Goal: Task Accomplishment & Management: Manage account settings

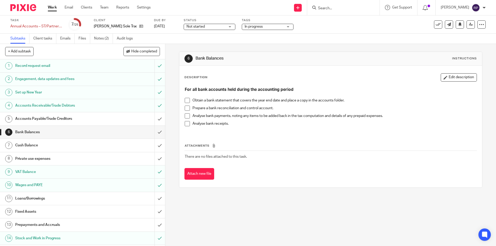
click at [43, 116] on h1 "Accounts Payable/Trade Creditors" at bounding box center [59, 119] width 89 height 8
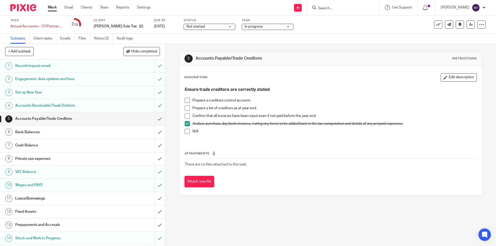
click at [46, 132] on h1 "Bank Balances" at bounding box center [59, 132] width 89 height 8
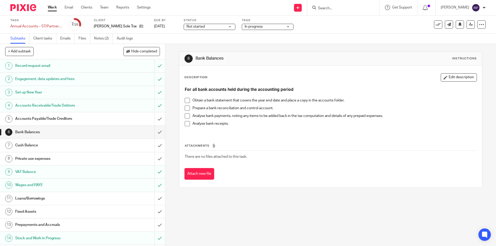
click at [186, 101] on span at bounding box center [187, 100] width 5 height 5
click at [186, 106] on span at bounding box center [187, 108] width 5 height 5
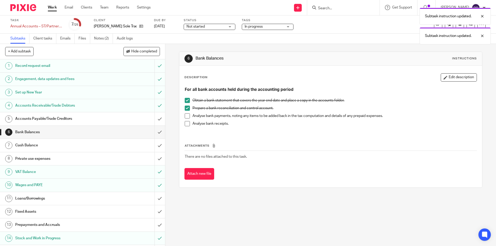
click at [185, 116] on span at bounding box center [187, 115] width 5 height 5
click at [185, 125] on span at bounding box center [187, 123] width 5 height 5
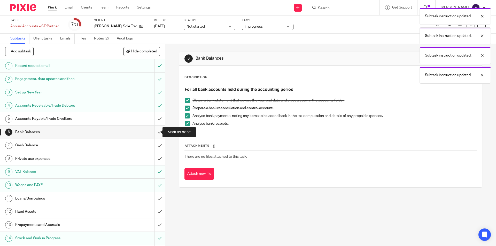
click at [154, 132] on input "submit" at bounding box center [82, 132] width 165 height 13
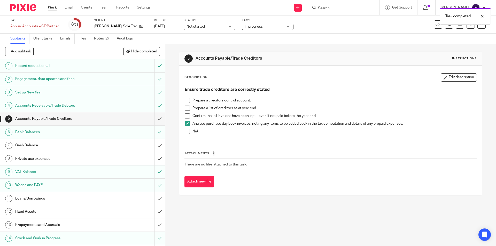
click at [45, 147] on h1 "Cash Balance" at bounding box center [59, 145] width 89 height 8
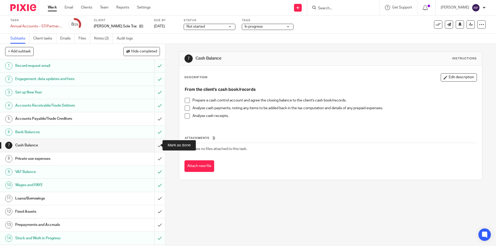
click at [155, 145] on input "submit" at bounding box center [82, 145] width 165 height 13
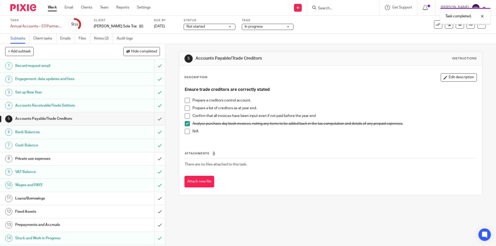
click at [26, 160] on h1 "Private use expenses" at bounding box center [59, 159] width 89 height 8
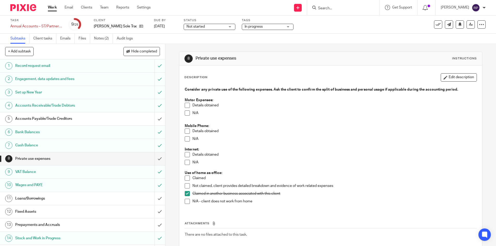
click at [185, 113] on span at bounding box center [187, 112] width 5 height 5
click at [186, 141] on span at bounding box center [187, 138] width 5 height 5
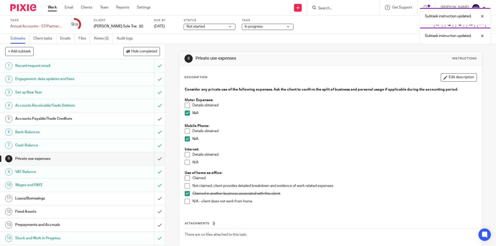
click at [185, 163] on span at bounding box center [187, 162] width 5 height 5
click at [155, 157] on input "submit" at bounding box center [82, 158] width 165 height 13
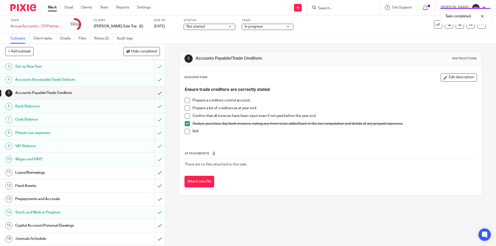
scroll to position [52, 0]
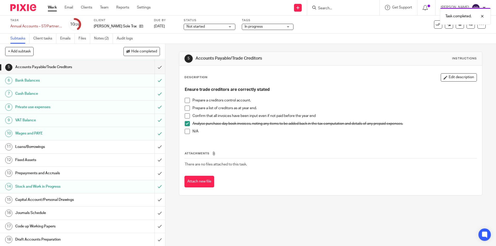
click at [42, 144] on h1 "Loans/Borrowings" at bounding box center [59, 147] width 89 height 8
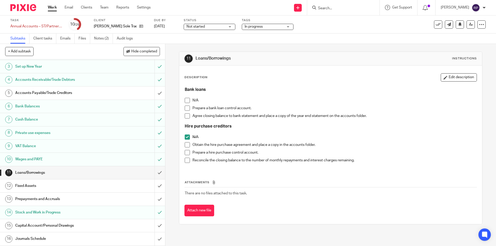
scroll to position [52, 0]
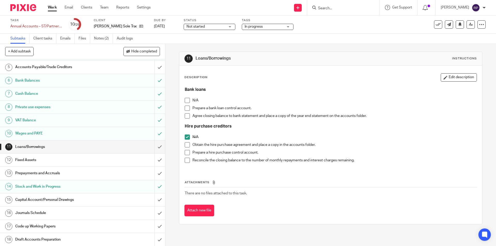
click at [39, 159] on h1 "Fixed Assets" at bounding box center [59, 160] width 89 height 8
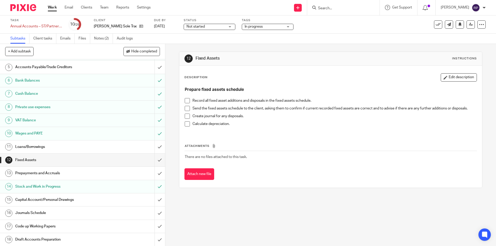
scroll to position [77, 0]
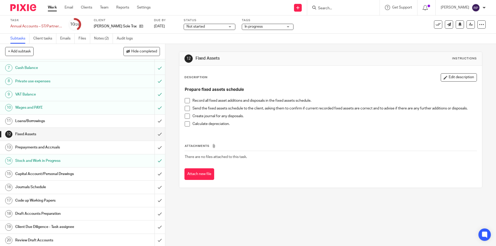
click at [72, 146] on h1 "Prepayments and Accruals" at bounding box center [59, 148] width 89 height 8
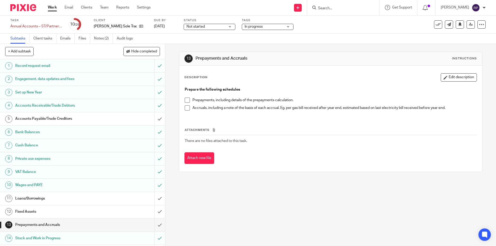
click at [79, 116] on h1 "Accounts Payable/Trade Creditors" at bounding box center [59, 119] width 89 height 8
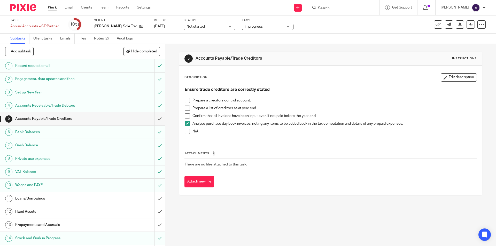
scroll to position [26, 0]
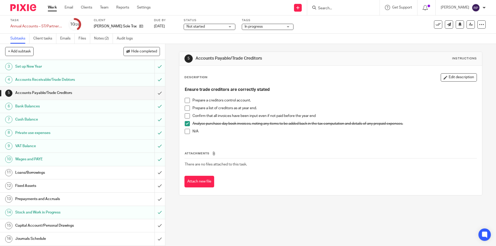
click at [38, 186] on h1 "Fixed Assets" at bounding box center [59, 186] width 89 height 8
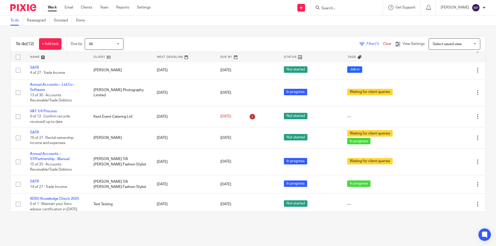
scroll to position [107, 0]
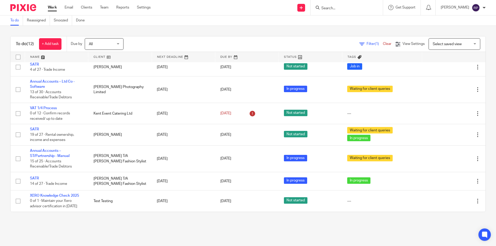
click at [51, 6] on link "Work" at bounding box center [52, 7] width 9 height 5
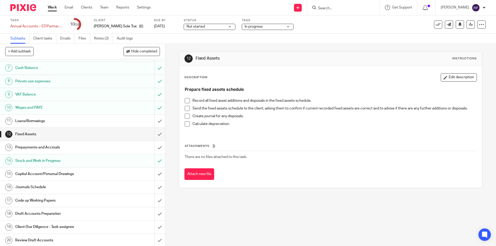
scroll to position [103, 0]
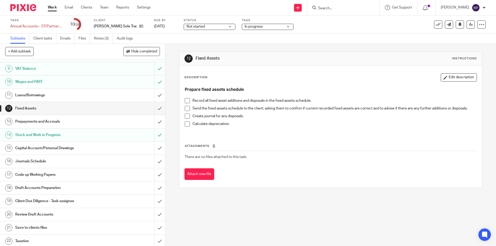
click at [80, 121] on h1 "Prepayments and Accruals" at bounding box center [59, 122] width 89 height 8
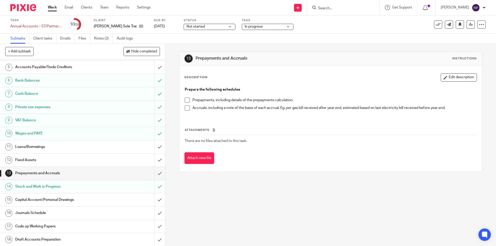
scroll to position [77, 0]
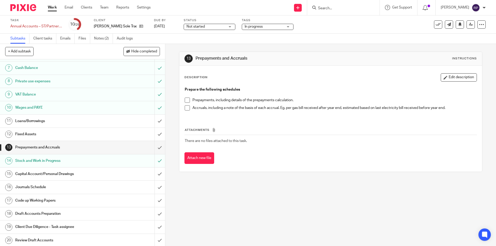
click at [77, 172] on h1 "Capital Account/Personal Drawings" at bounding box center [59, 174] width 89 height 8
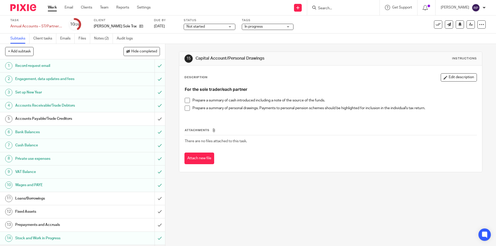
click at [46, 118] on h1 "Accounts Payable/Trade Creditors" at bounding box center [59, 119] width 89 height 8
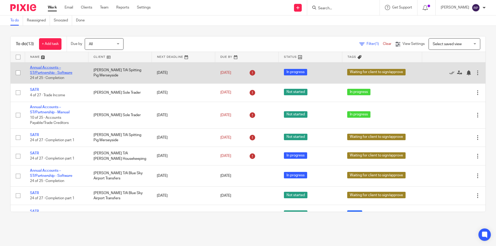
click at [43, 71] on link "Annual Accounts – ST/Partnership - Software" at bounding box center [51, 70] width 42 height 9
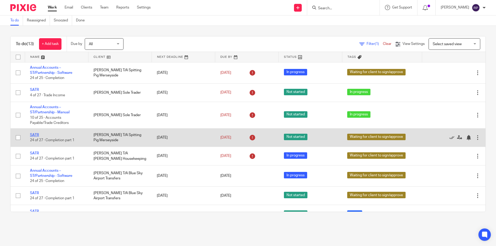
click at [38, 134] on link "SATR" at bounding box center [34, 135] width 9 height 4
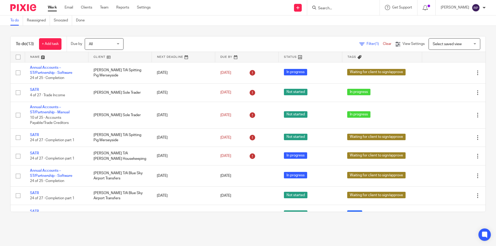
click at [53, 8] on link "Work" at bounding box center [52, 7] width 9 height 5
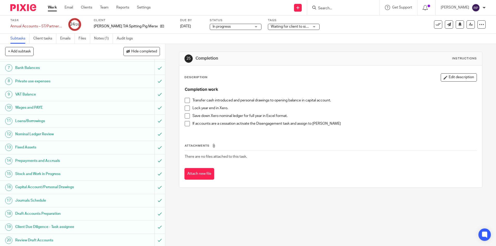
scroll to position [145, 0]
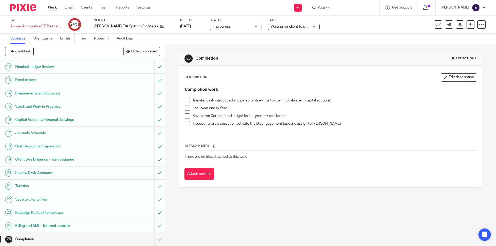
click at [185, 115] on span at bounding box center [187, 115] width 5 height 5
click at [187, 107] on span at bounding box center [187, 108] width 5 height 5
click at [185, 101] on span at bounding box center [187, 100] width 5 height 5
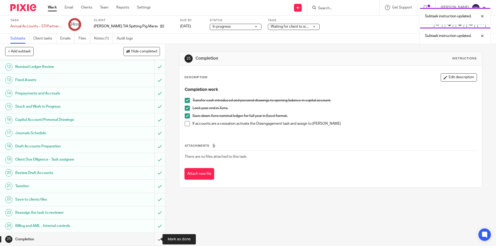
click at [153, 237] on input "submit" at bounding box center [82, 239] width 165 height 13
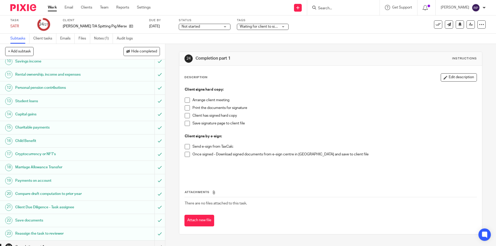
scroll to position [177, 0]
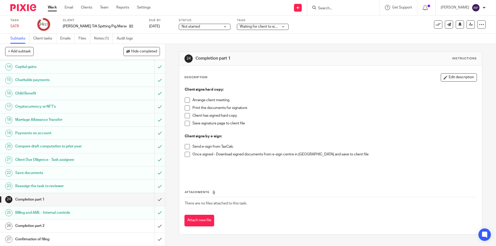
click at [186, 145] on span at bounding box center [187, 146] width 5 height 5
click at [185, 156] on span at bounding box center [187, 154] width 5 height 5
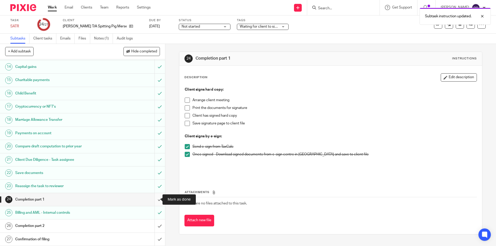
click at [155, 198] on input "submit" at bounding box center [82, 199] width 165 height 13
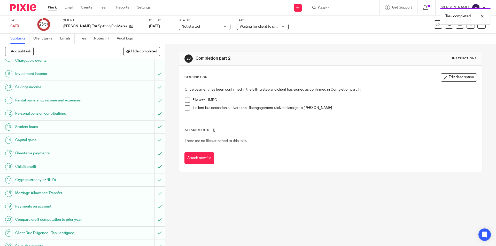
scroll to position [177, 0]
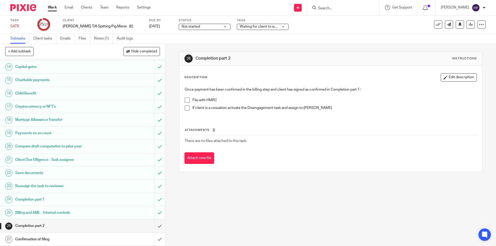
click at [185, 101] on span at bounding box center [187, 100] width 5 height 5
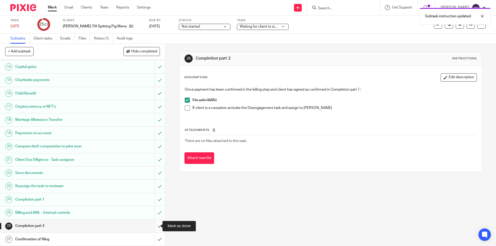
click at [153, 223] on input "submit" at bounding box center [82, 225] width 165 height 13
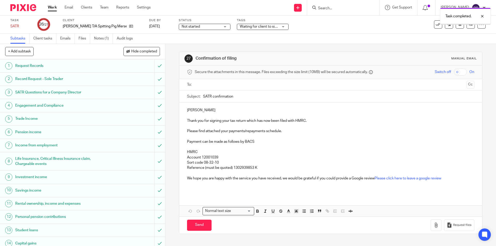
scroll to position [177, 0]
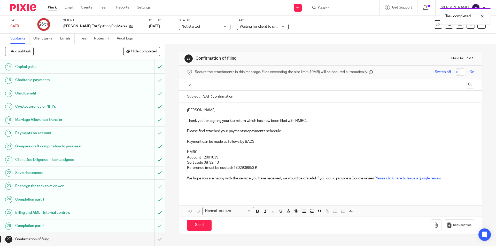
click at [214, 83] on input "text" at bounding box center [329, 85] width 267 height 6
click at [187, 109] on p "Sam" at bounding box center [330, 111] width 287 height 5
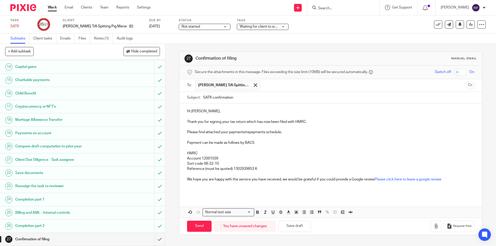
click at [255, 169] on p "Reference (must be quoted) 1302939853 K" at bounding box center [330, 168] width 287 height 5
drag, startPoint x: 464, startPoint y: 185, endPoint x: 462, endPoint y: 187, distance: 3.5
click at [463, 188] on div "Hi Sam, Thank you for signing your tax return which has now been filed with HMR…" at bounding box center [330, 150] width 302 height 93
drag, startPoint x: 453, startPoint y: 180, endPoint x: 449, endPoint y: 180, distance: 4.4
click at [452, 180] on p "We hope you are happy with the service you have received, we would be grateful …" at bounding box center [330, 179] width 287 height 5
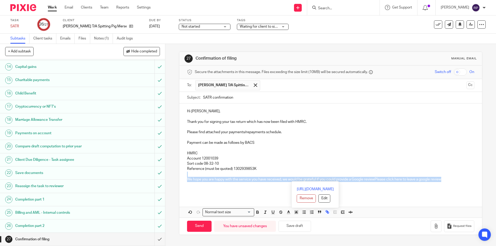
drag, startPoint x: 434, startPoint y: 179, endPoint x: 178, endPoint y: 172, distance: 256.2
click at [179, 172] on div "Hi Sam, Thank you for signing your tax return which has now been filed with HMR…" at bounding box center [330, 150] width 302 height 93
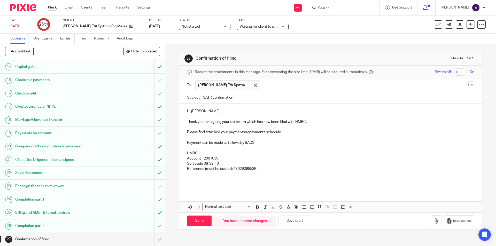
click at [194, 178] on p at bounding box center [330, 179] width 287 height 5
click at [192, 184] on p at bounding box center [330, 184] width 287 height 5
click at [190, 189] on div "Hi Sam, Thank you for signing your tax return which has now been filed with HMR…" at bounding box center [330, 148] width 302 height 88
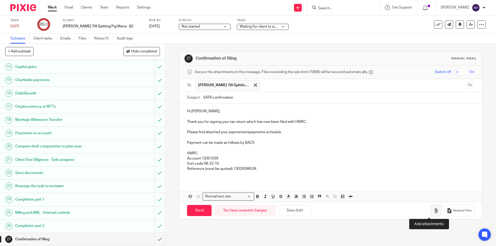
click at [433, 211] on icon "button" at bounding box center [435, 210] width 5 height 5
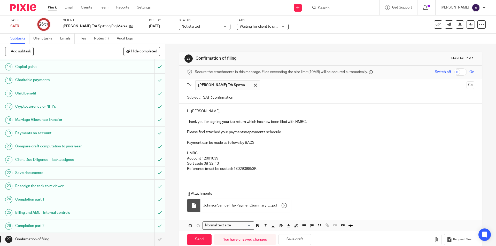
scroll to position [10, 0]
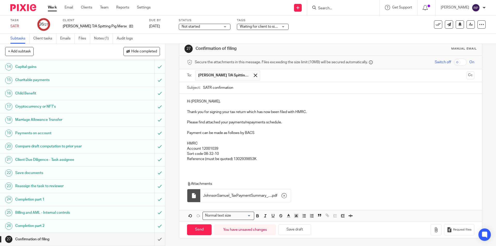
click at [205, 167] on div "Hi Sam, Thank you for signing your tax return which has now been filed with HMR…" at bounding box center [330, 132] width 302 height 77
click at [190, 169] on div "Hi Sam, Thank you for signing your tax return which has now been filed with HMR…" at bounding box center [330, 132] width 302 height 77
click at [199, 229] on input "Send" at bounding box center [199, 229] width 25 height 11
type input "Sent"
